Goal: Find specific page/section: Find specific page/section

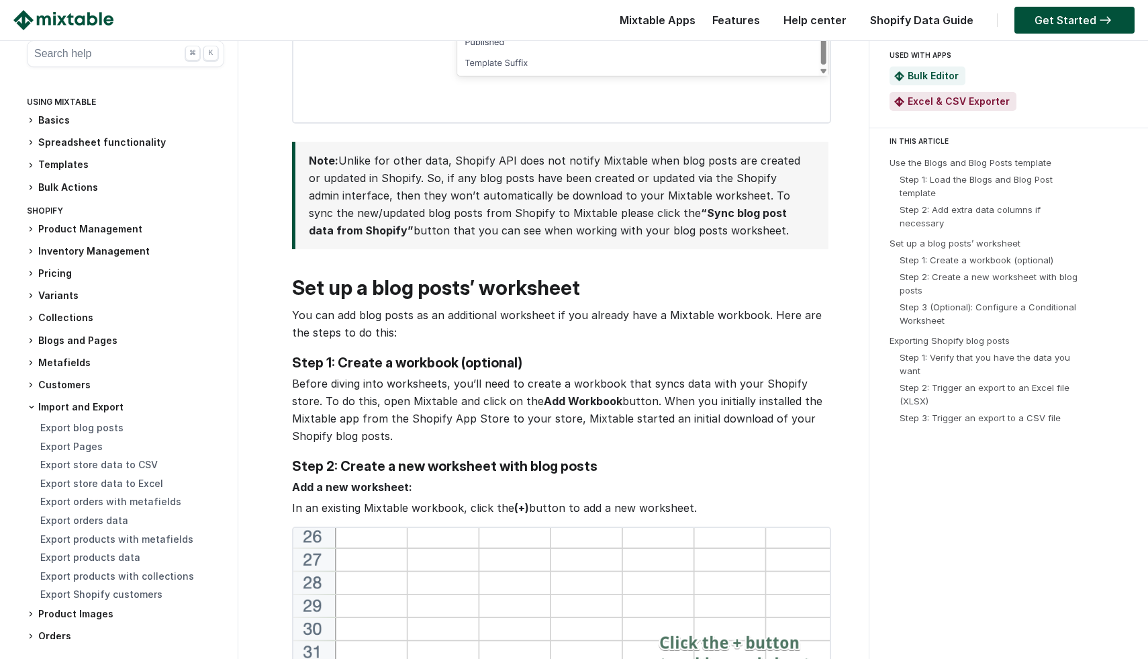
scroll to position [1707, 0]
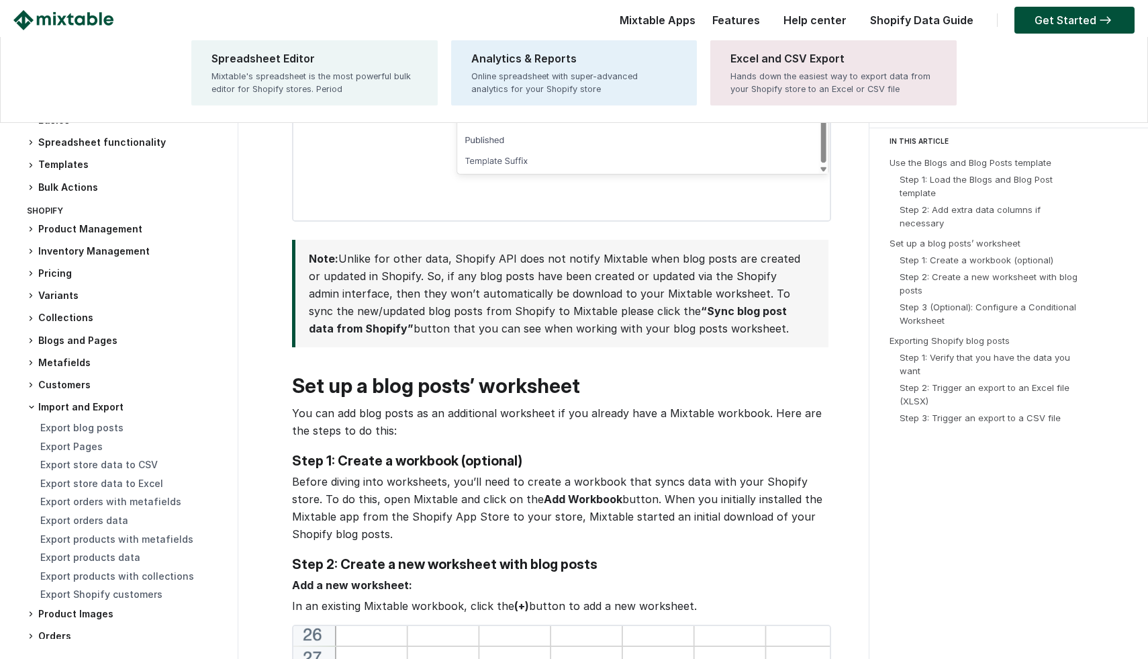
click at [665, 32] on div "Mixtable Apps Spreadsheet Editor Mixtable's spreadsheet is the most powerful bu…" at bounding box center [654, 23] width 83 height 27
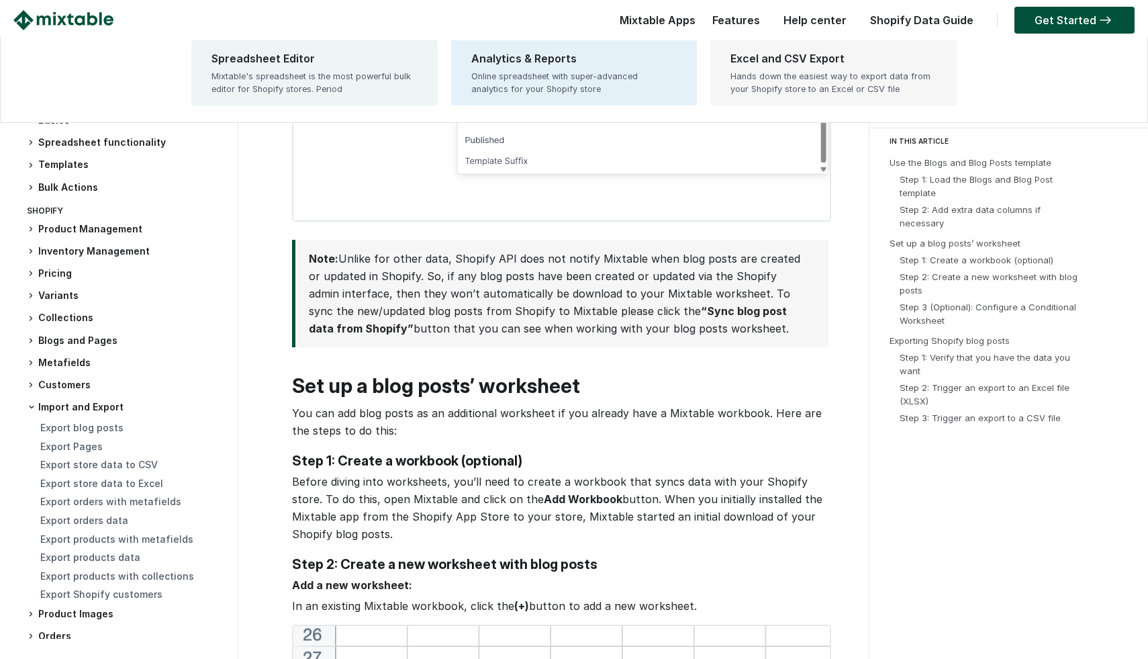
click at [775, 60] on div "Excel and CSV Export" at bounding box center [834, 58] width 206 height 16
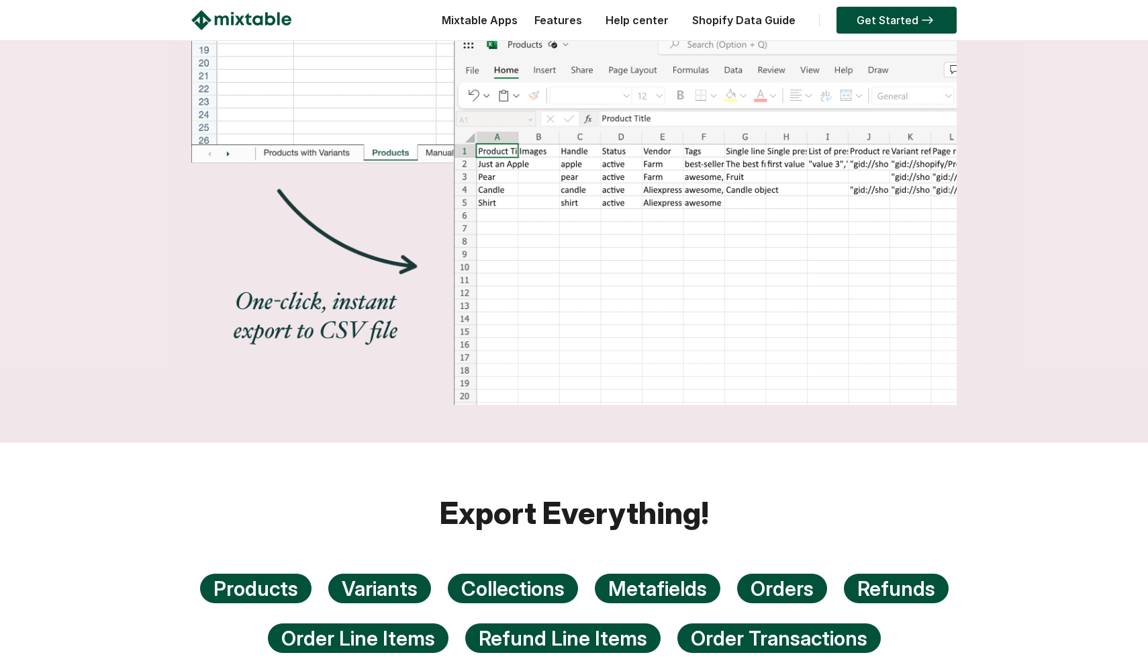
scroll to position [1848, 0]
